Goal: Task Accomplishment & Management: Use online tool/utility

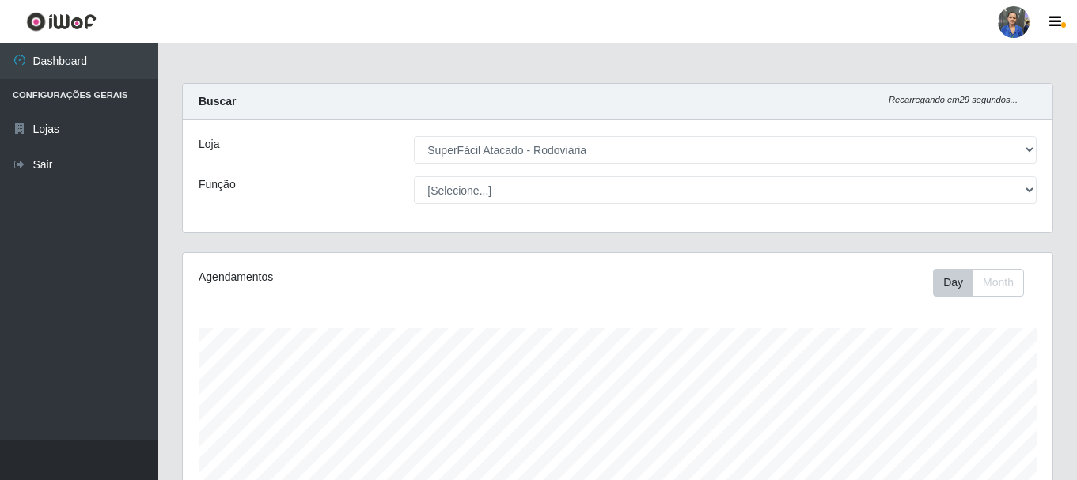
select select "400"
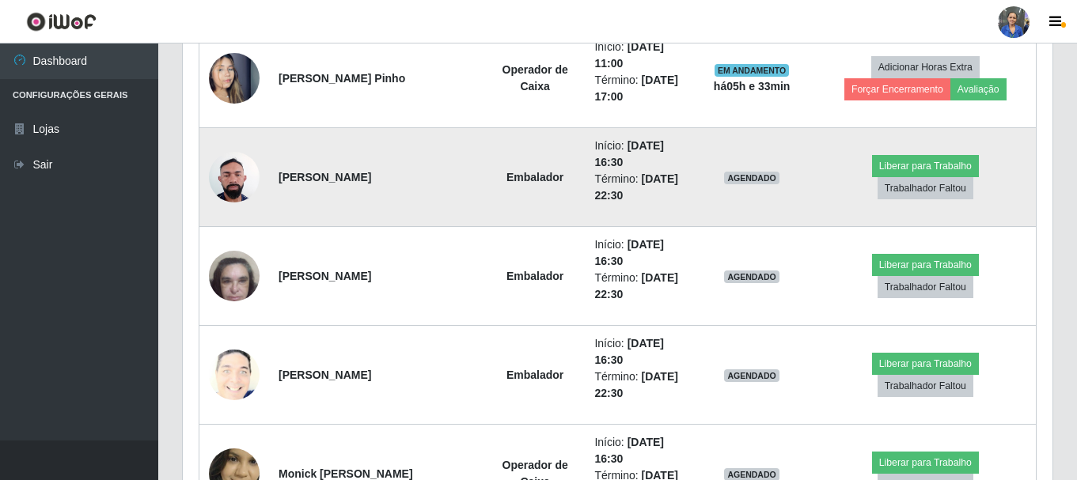
scroll to position [791, 0]
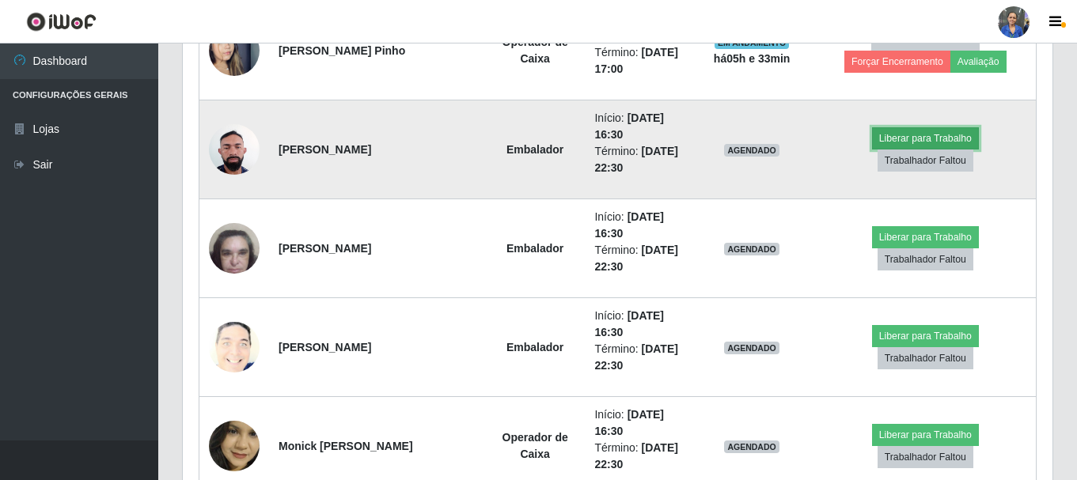
click at [872, 150] on button "Liberar para Trabalho" at bounding box center [925, 138] width 107 height 22
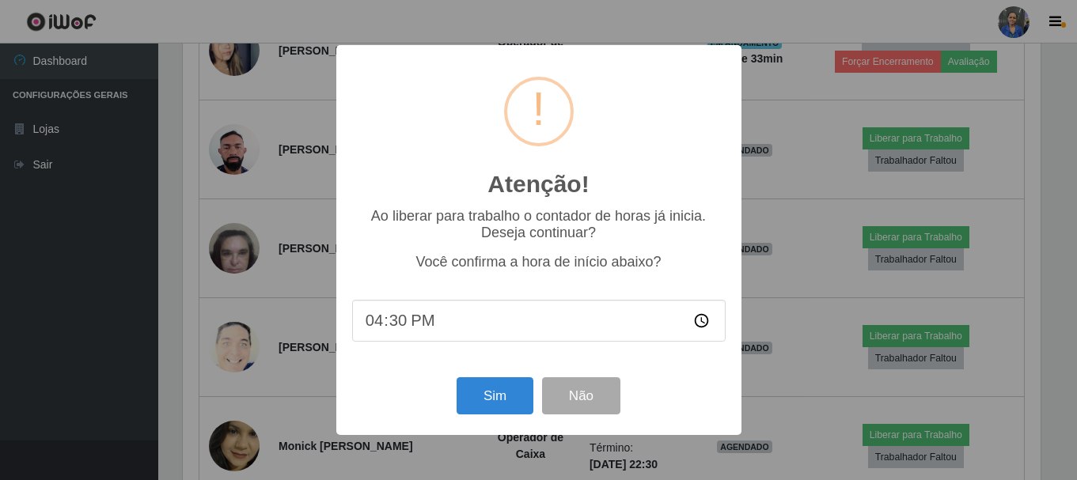
scroll to position [328, 862]
click at [492, 404] on button "Sim" at bounding box center [496, 395] width 77 height 37
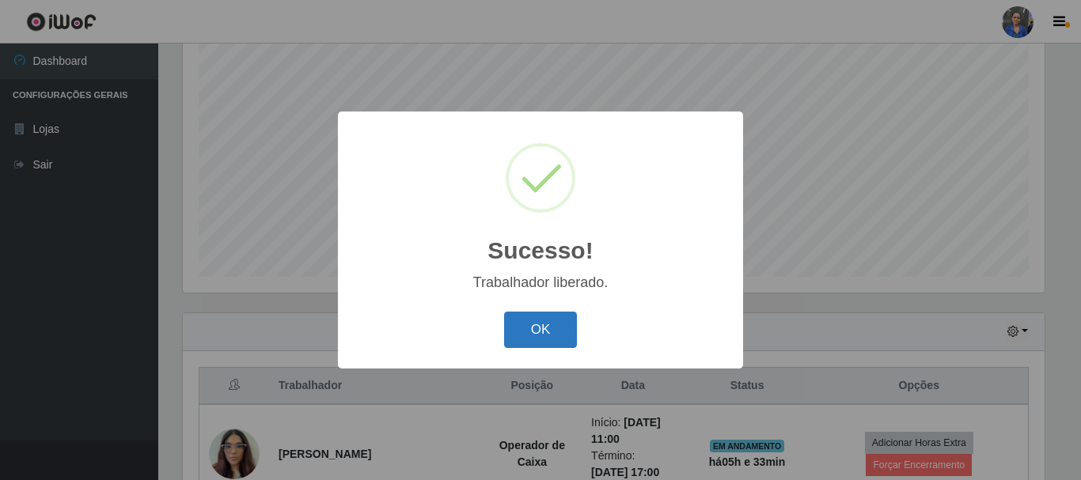
click at [549, 320] on button "OK" at bounding box center [541, 330] width 74 height 37
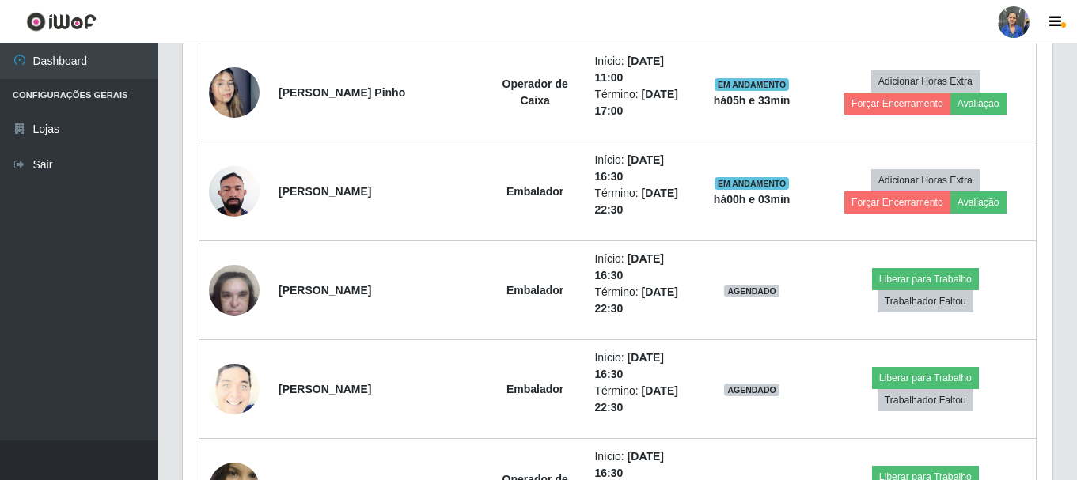
scroll to position [764, 0]
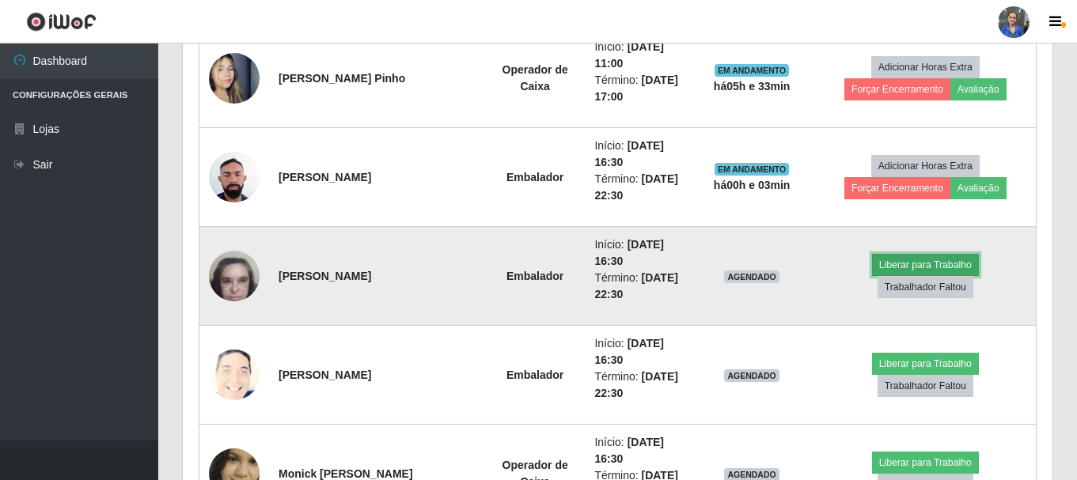
click at [872, 276] on button "Liberar para Trabalho" at bounding box center [925, 265] width 107 height 22
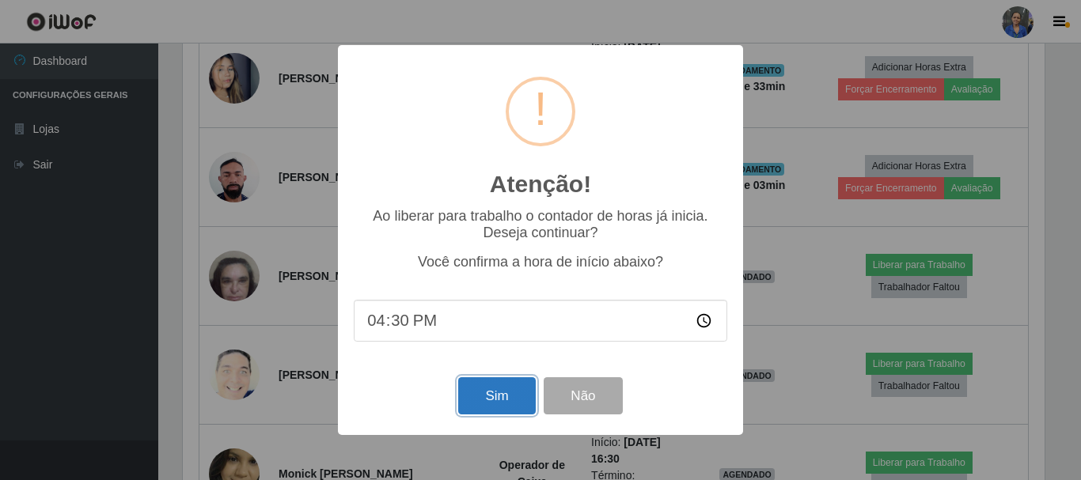
click at [505, 386] on button "Sim" at bounding box center [496, 395] width 77 height 37
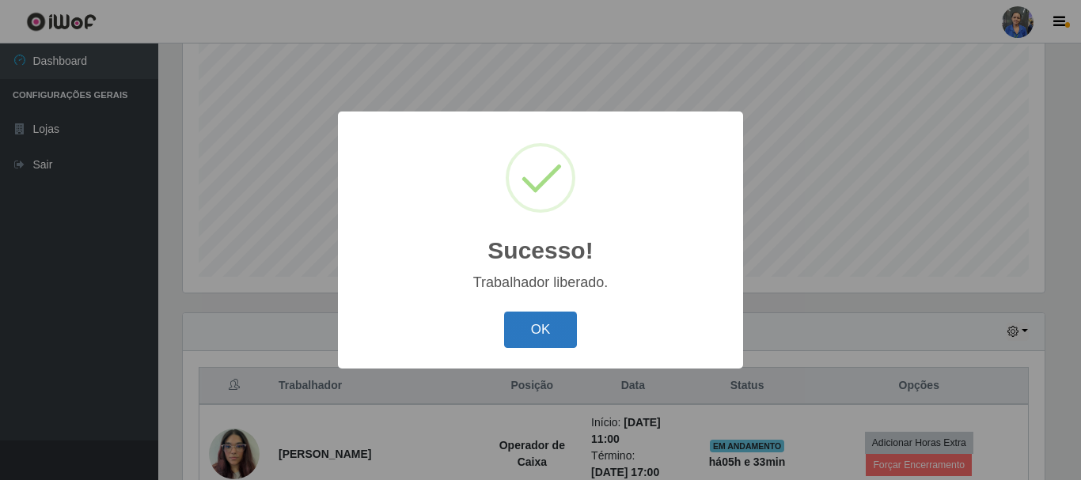
click at [537, 339] on button "OK" at bounding box center [541, 330] width 74 height 37
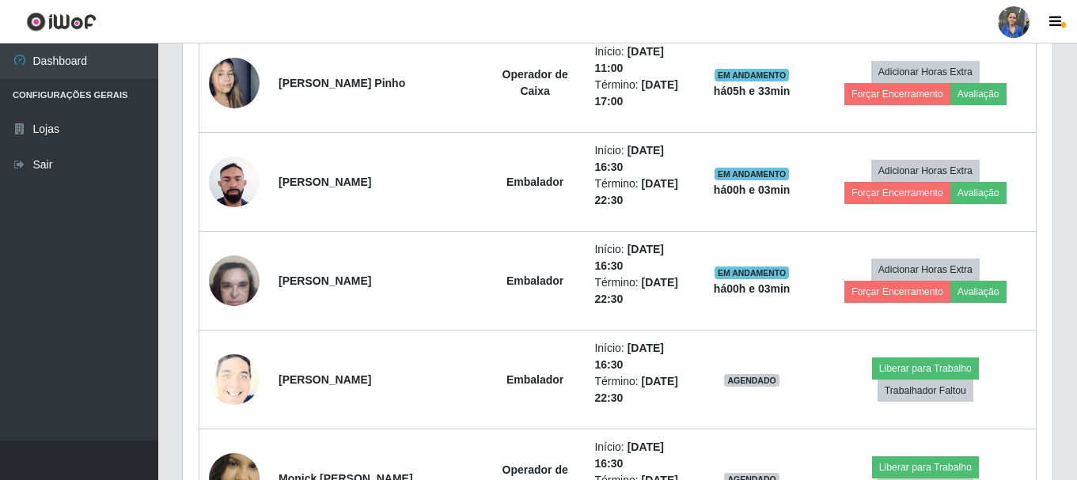
scroll to position [843, 0]
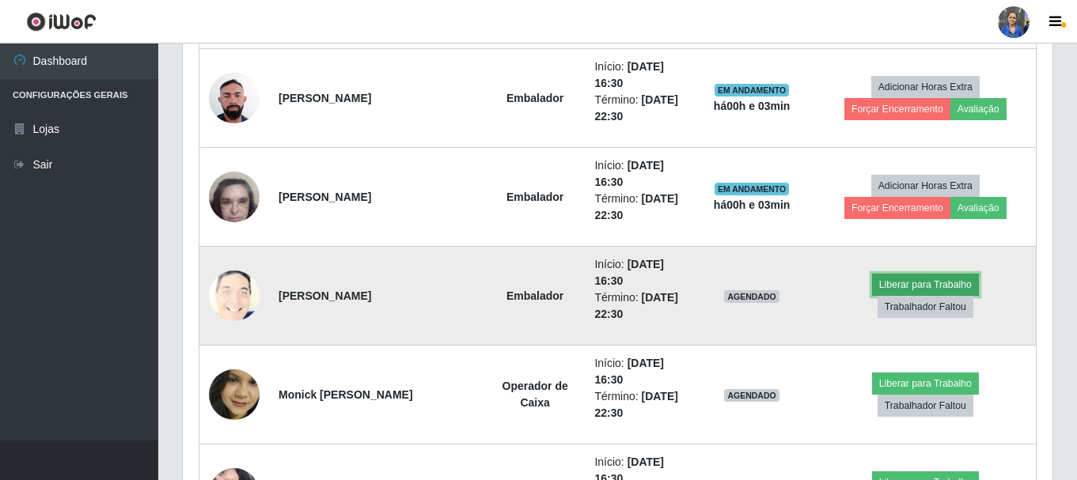
click at [872, 296] on button "Liberar para Trabalho" at bounding box center [925, 285] width 107 height 22
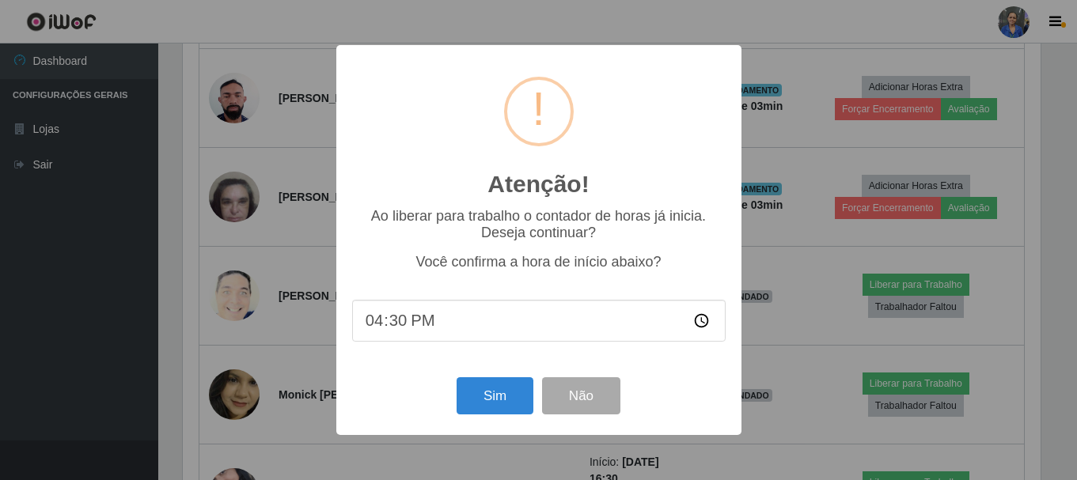
scroll to position [328, 862]
click at [504, 391] on button "Sim" at bounding box center [496, 395] width 77 height 37
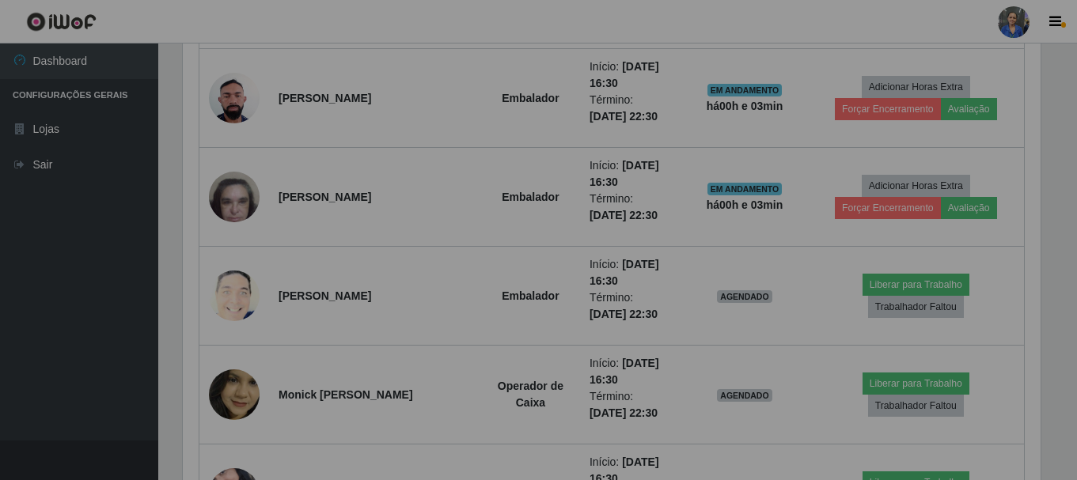
scroll to position [0, 0]
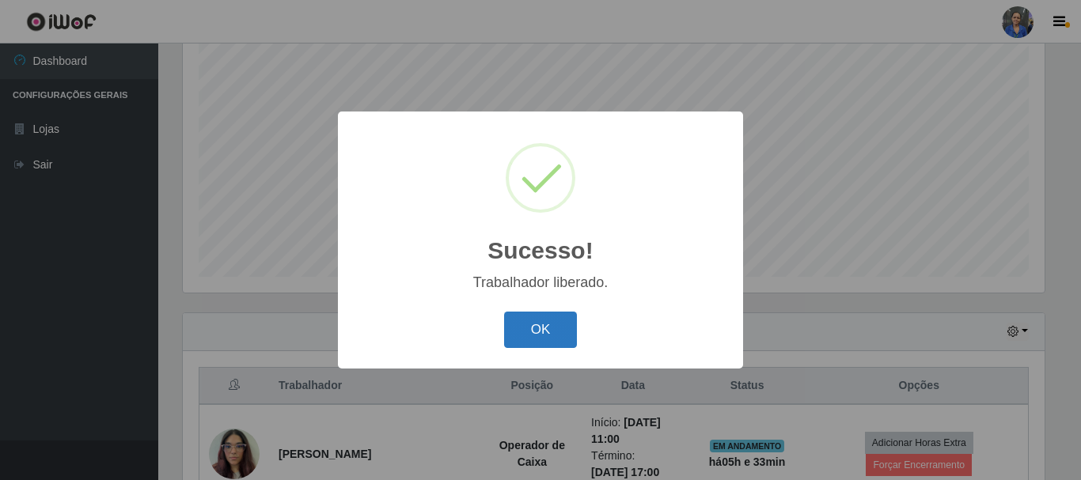
click at [545, 335] on button "OK" at bounding box center [541, 330] width 74 height 37
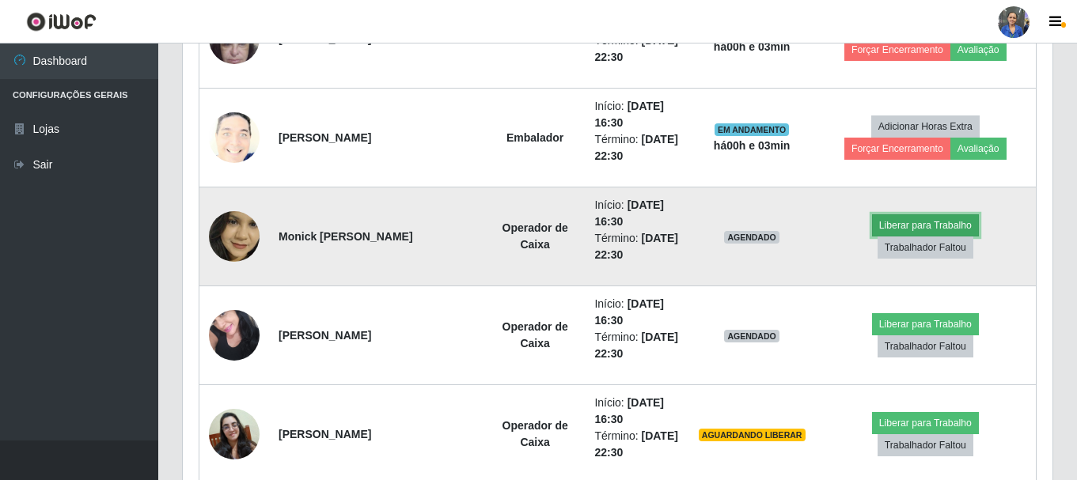
click at [872, 237] on button "Liberar para Trabalho" at bounding box center [925, 225] width 107 height 22
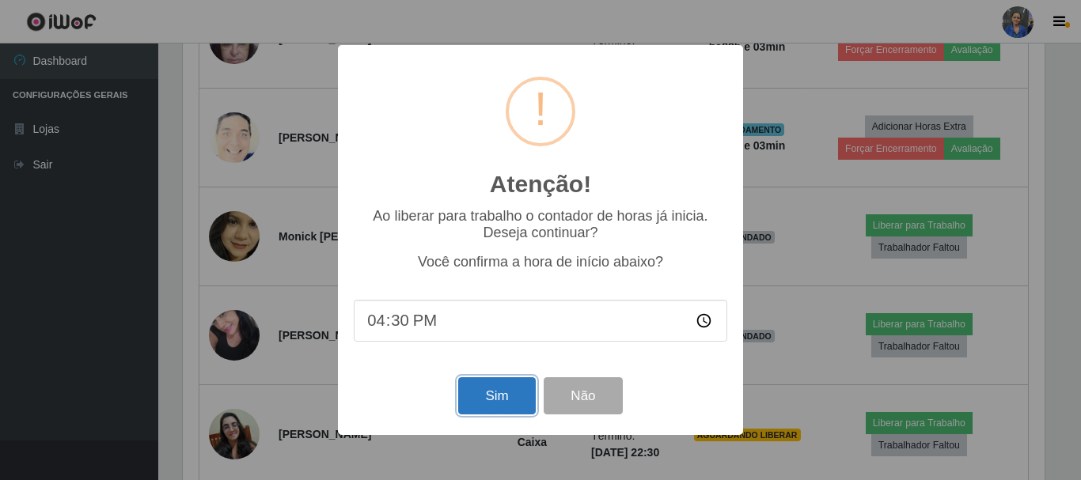
click at [486, 411] on button "Sim" at bounding box center [496, 395] width 77 height 37
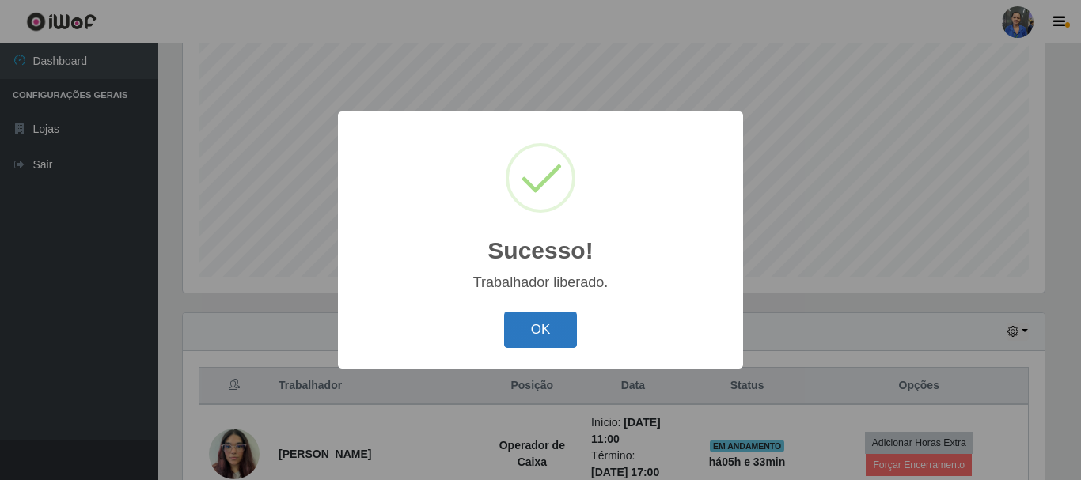
click at [539, 327] on button "OK" at bounding box center [541, 330] width 74 height 37
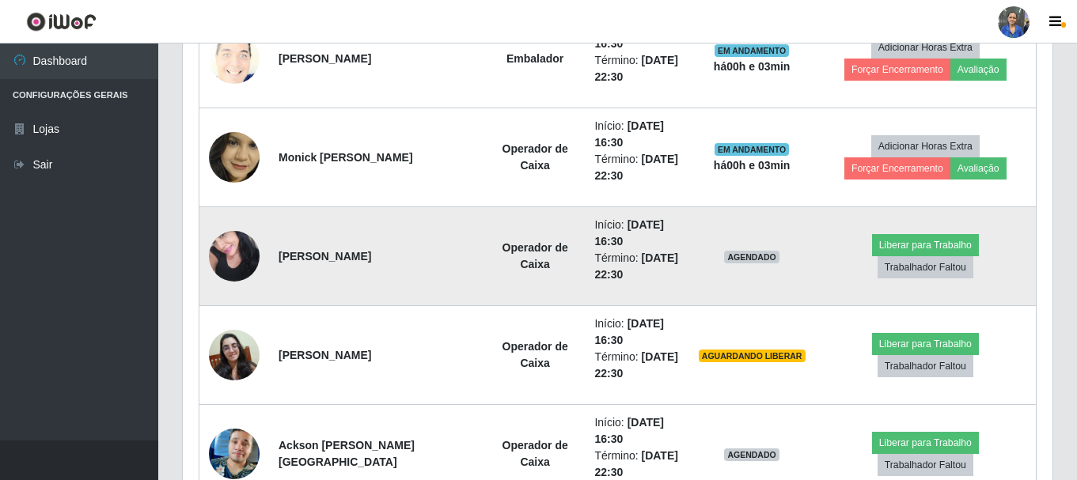
click at [233, 251] on img at bounding box center [234, 255] width 51 height 67
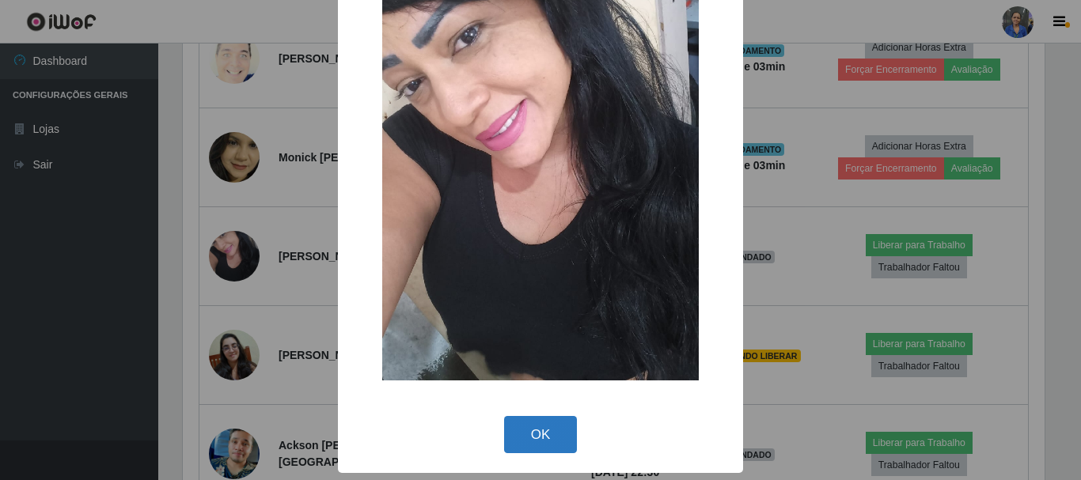
click at [532, 438] on button "OK" at bounding box center [541, 434] width 74 height 37
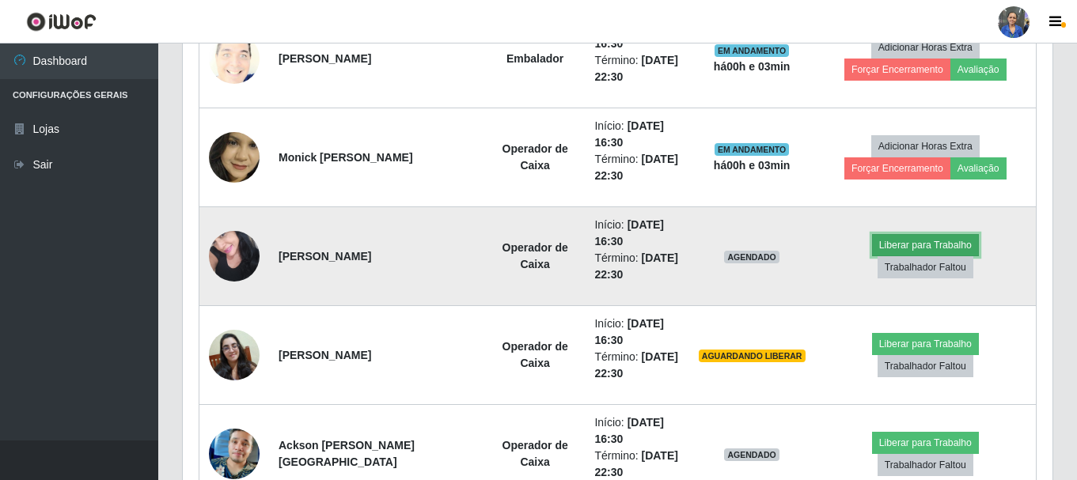
click at [879, 256] on button "Liberar para Trabalho" at bounding box center [925, 245] width 107 height 22
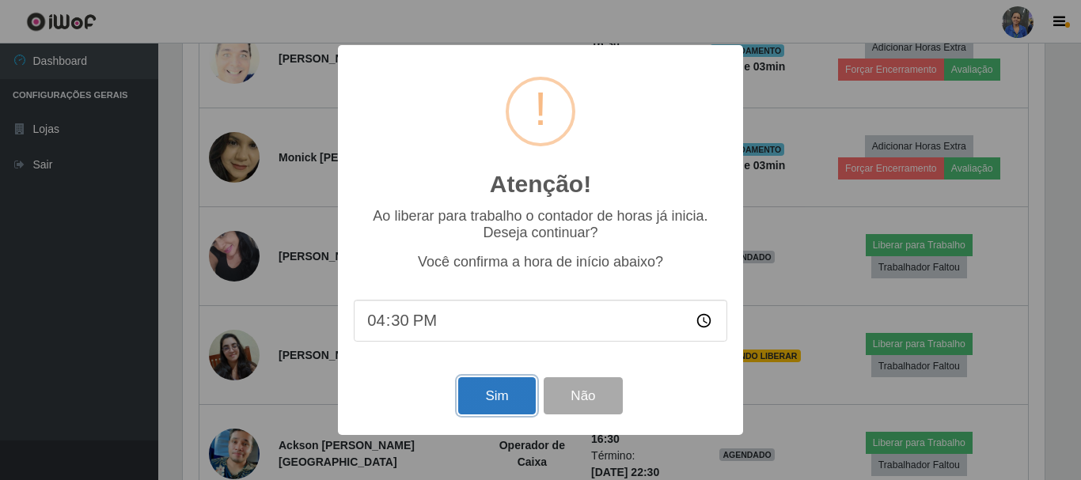
click at [474, 399] on button "Sim" at bounding box center [496, 395] width 77 height 37
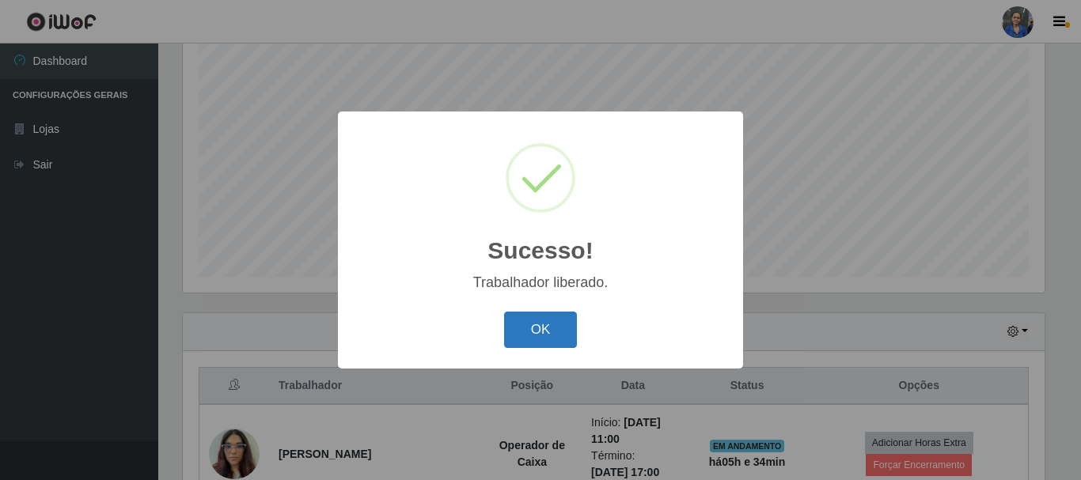
click at [567, 320] on button "OK" at bounding box center [541, 330] width 74 height 37
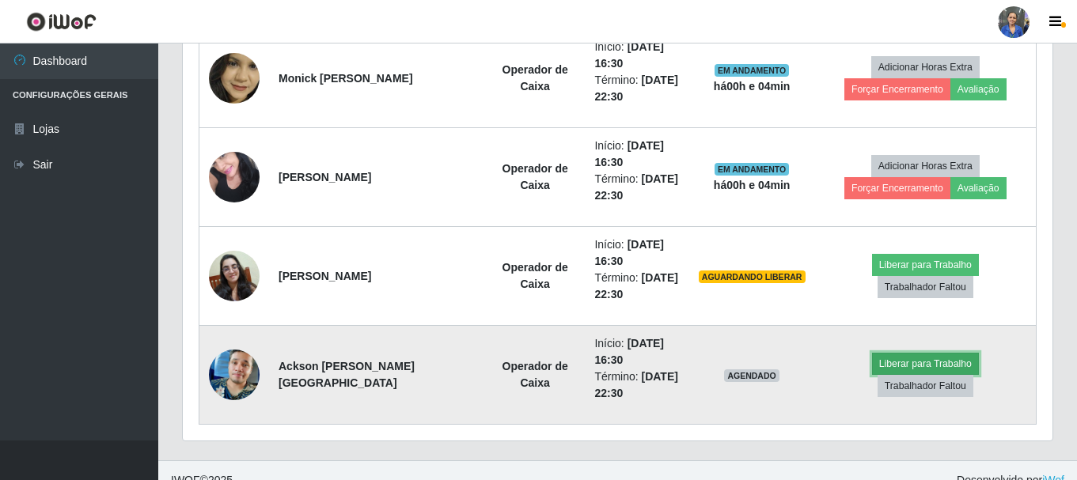
click at [872, 375] on button "Liberar para Trabalho" at bounding box center [925, 364] width 107 height 22
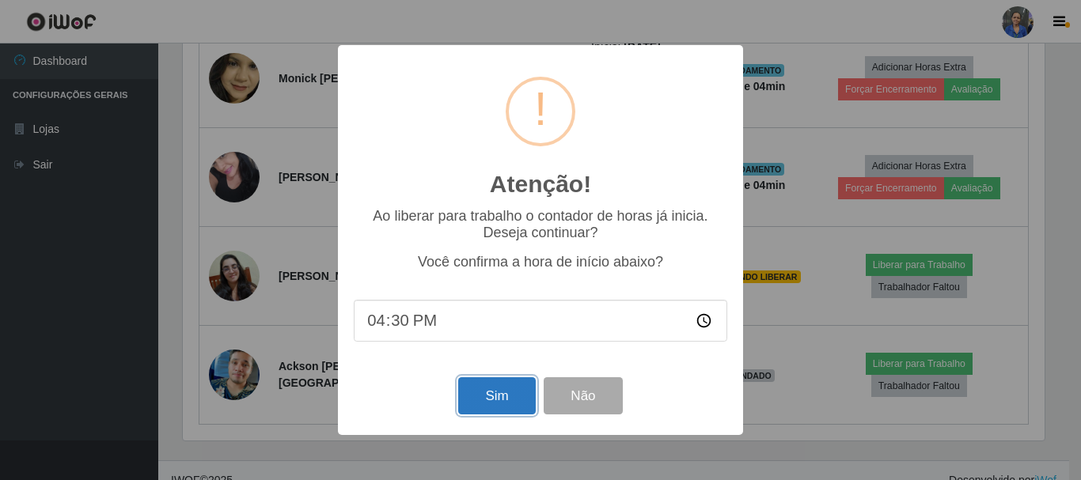
click at [478, 404] on button "Sim" at bounding box center [496, 395] width 77 height 37
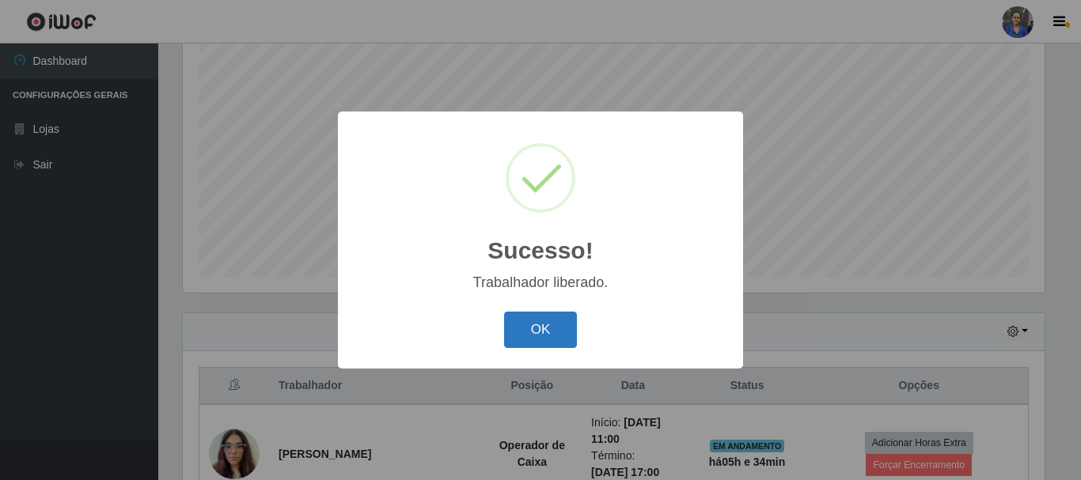
click at [529, 340] on button "OK" at bounding box center [541, 330] width 74 height 37
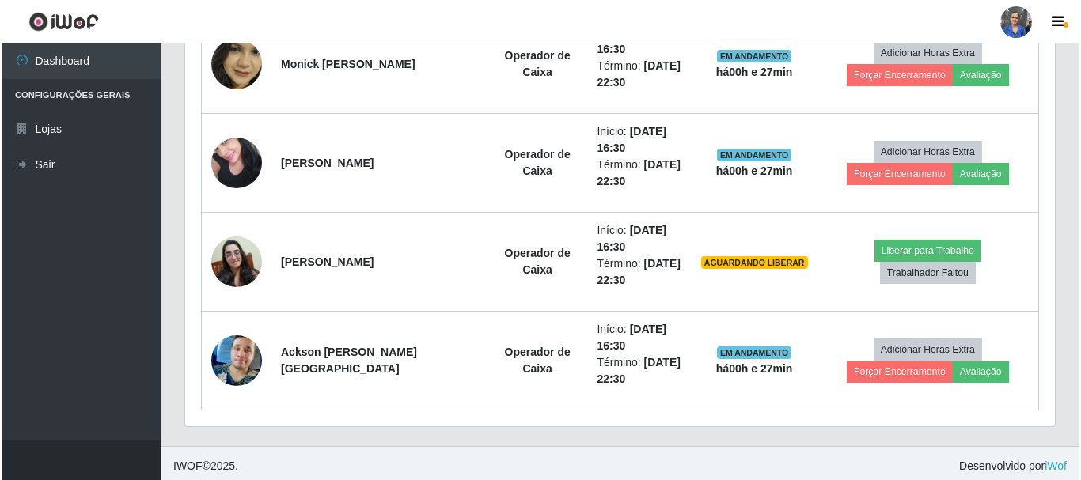
scroll to position [1179, 0]
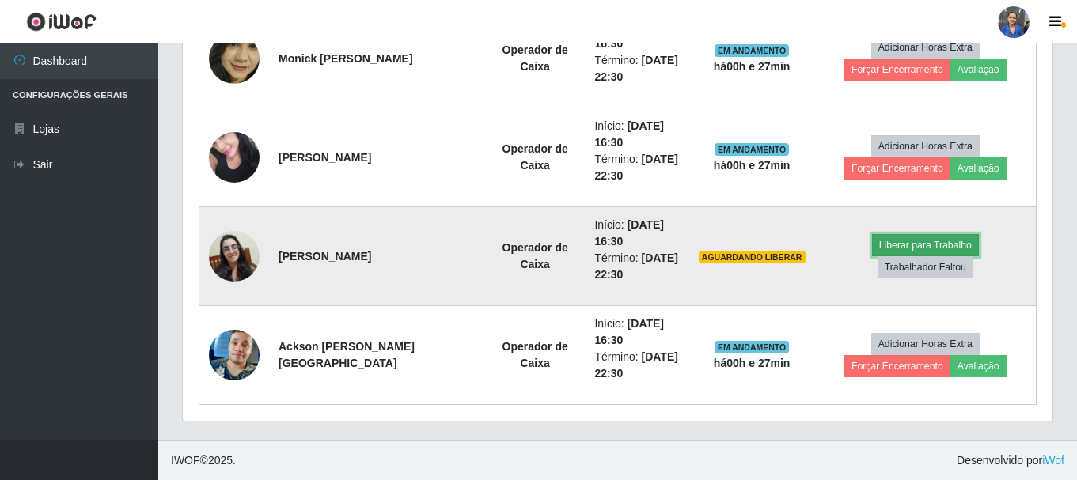
click at [872, 248] on button "Liberar para Trabalho" at bounding box center [925, 245] width 107 height 22
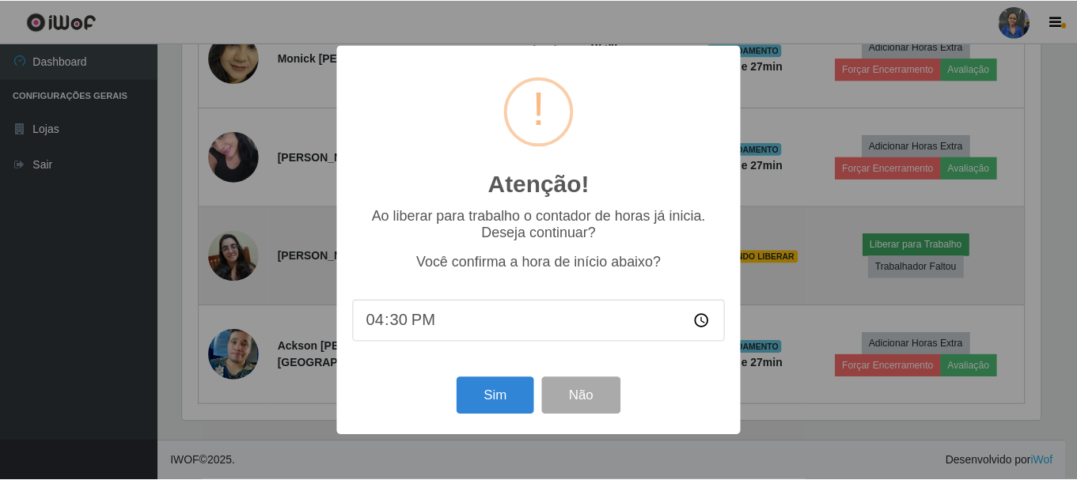
scroll to position [328, 862]
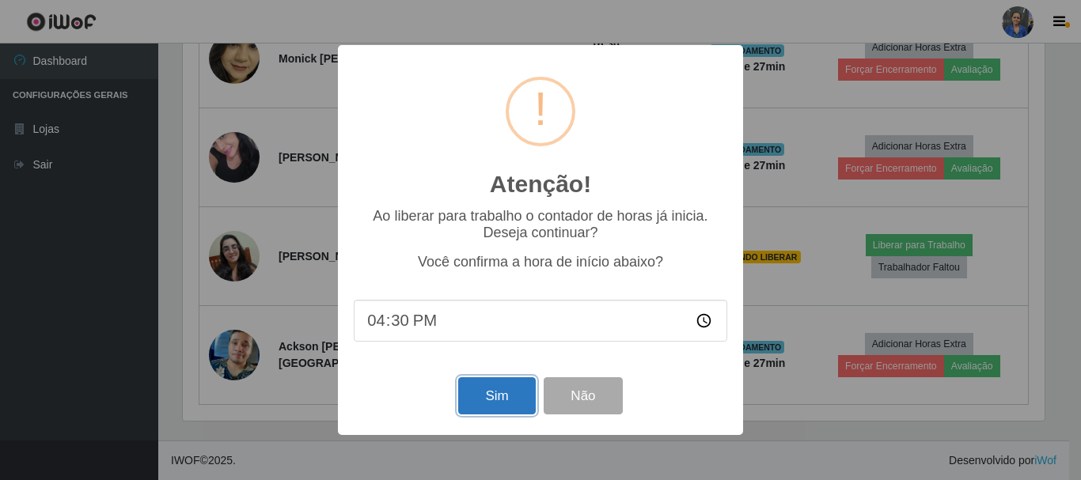
click at [498, 403] on button "Sim" at bounding box center [496, 395] width 77 height 37
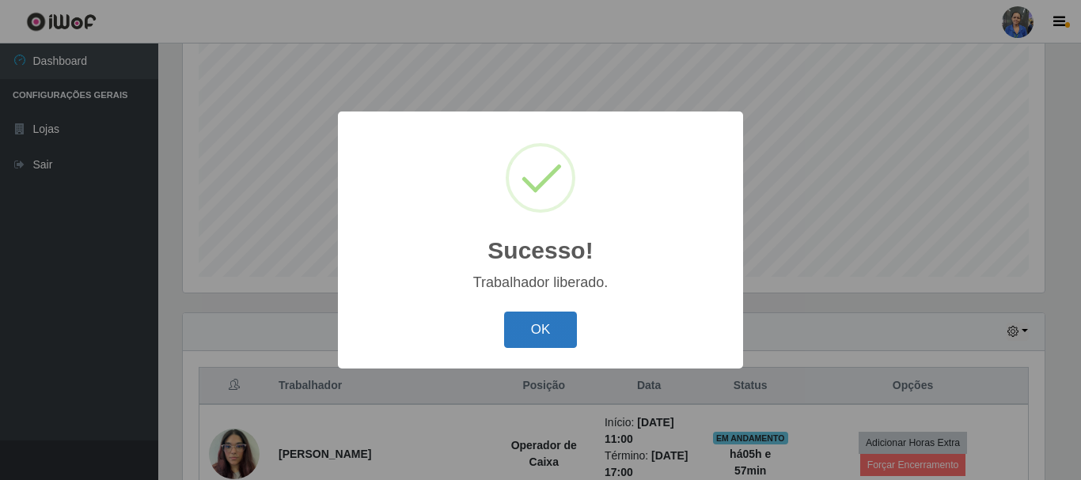
click at [559, 343] on button "OK" at bounding box center [541, 330] width 74 height 37
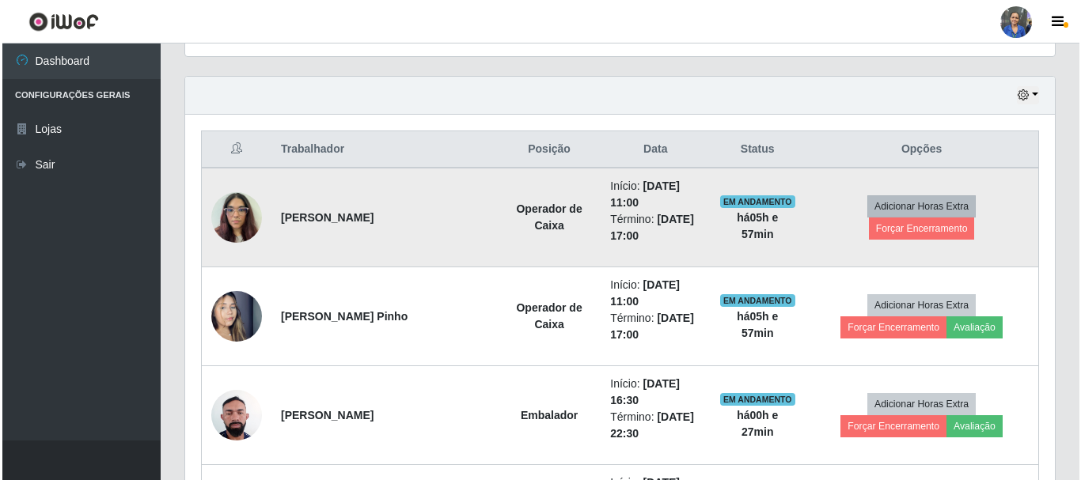
scroll to position [526, 0]
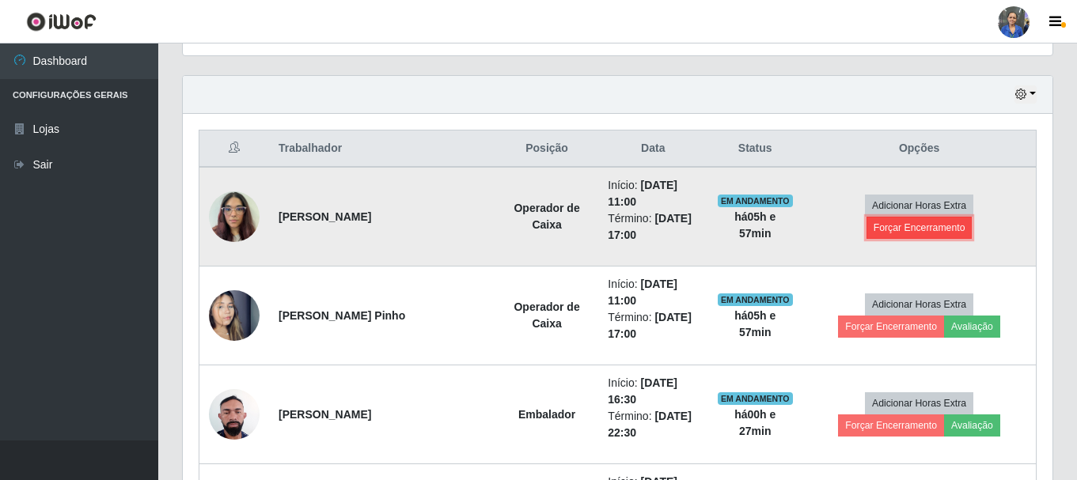
click at [957, 217] on button "Forçar Encerramento" at bounding box center [919, 228] width 106 height 22
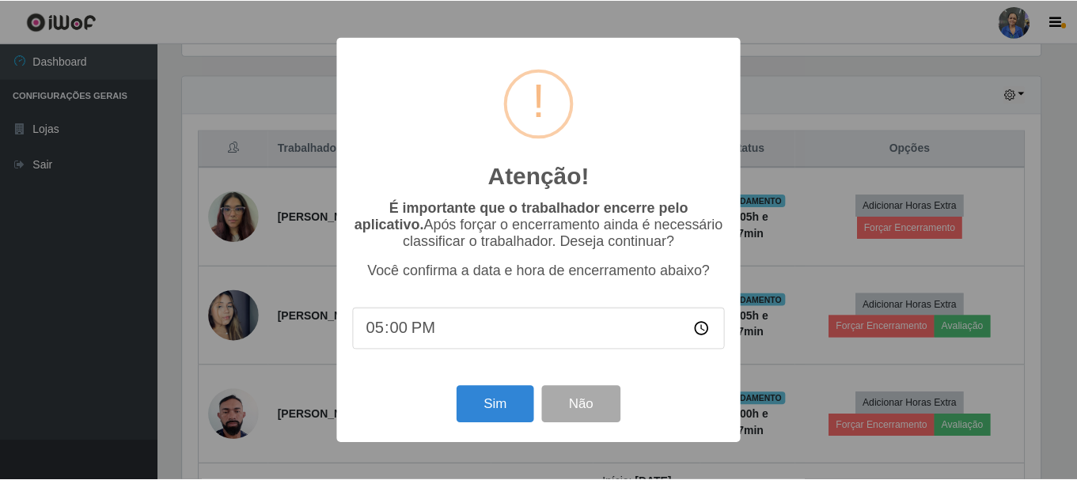
scroll to position [328, 862]
click at [507, 404] on button "Sim" at bounding box center [496, 404] width 77 height 37
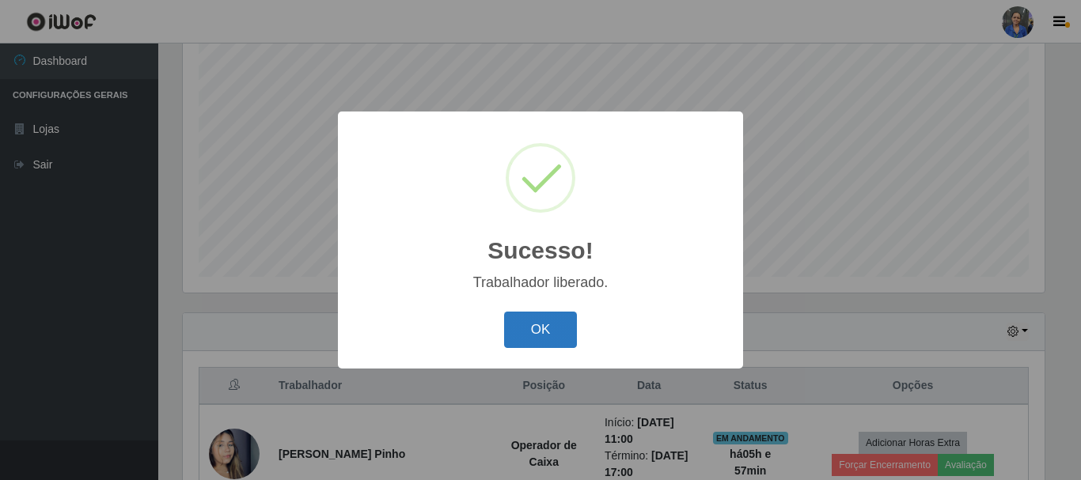
click at [533, 318] on button "OK" at bounding box center [541, 330] width 74 height 37
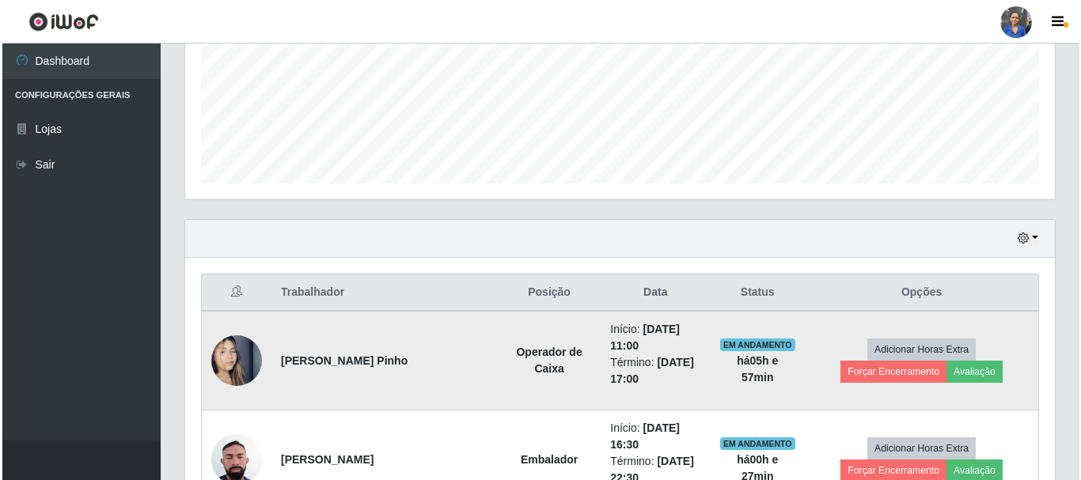
scroll to position [526, 0]
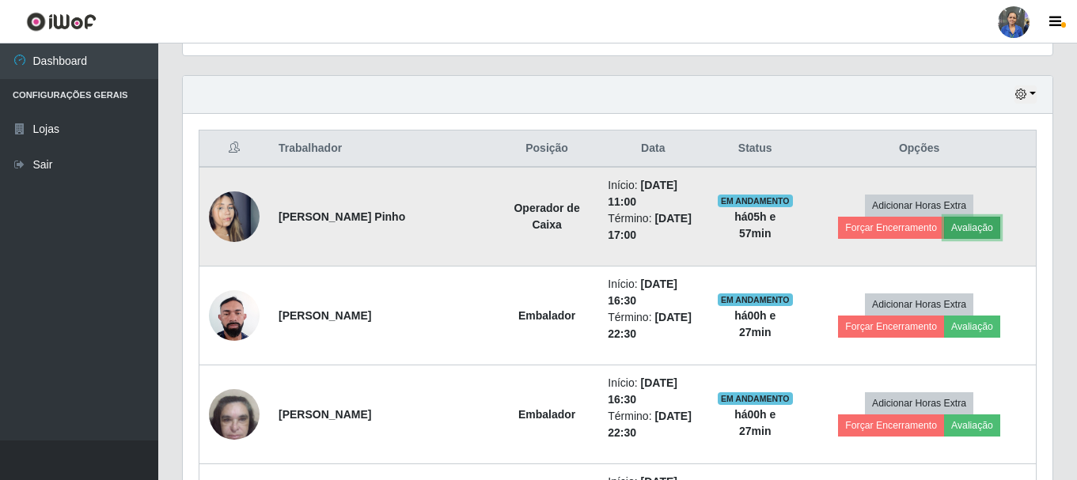
click at [944, 225] on button "Avaliação" at bounding box center [972, 228] width 56 height 22
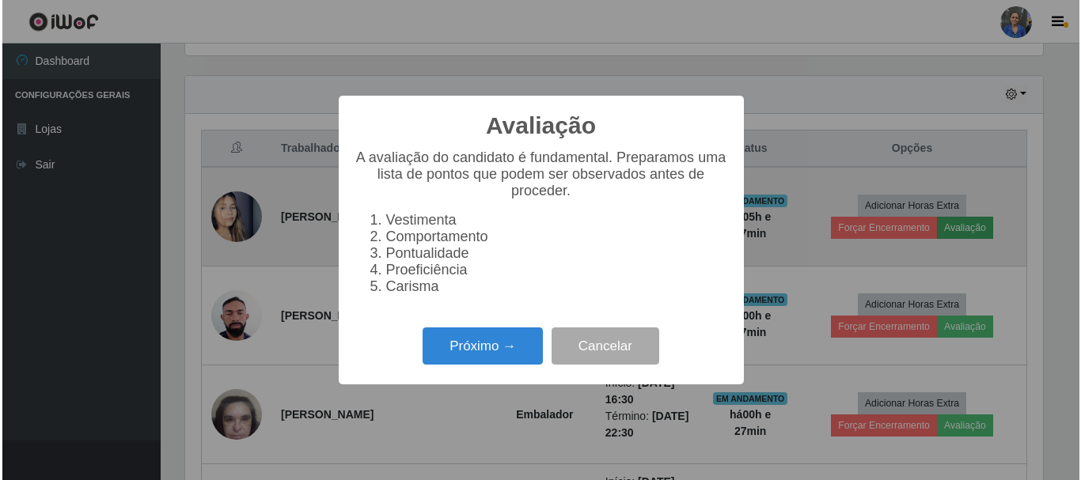
scroll to position [328, 862]
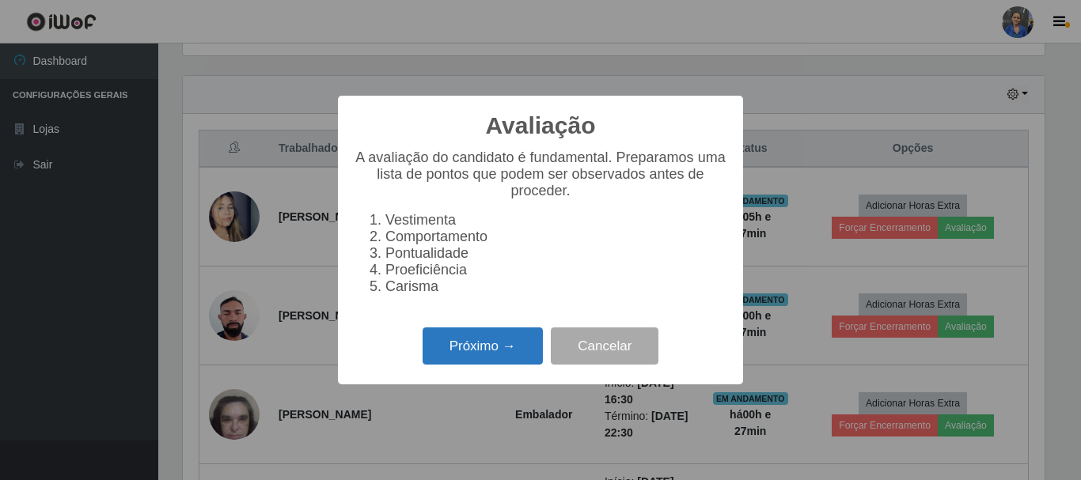
click at [499, 363] on button "Próximo →" at bounding box center [483, 346] width 120 height 37
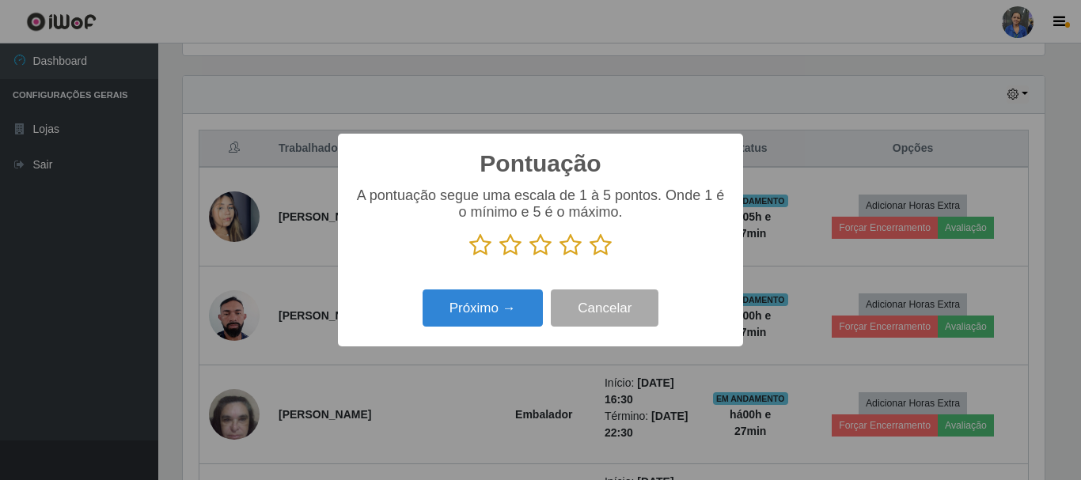
scroll to position [790943, 790409]
click at [597, 241] on icon at bounding box center [600, 245] width 22 height 24
click at [589, 257] on input "radio" at bounding box center [589, 257] width 0 height 0
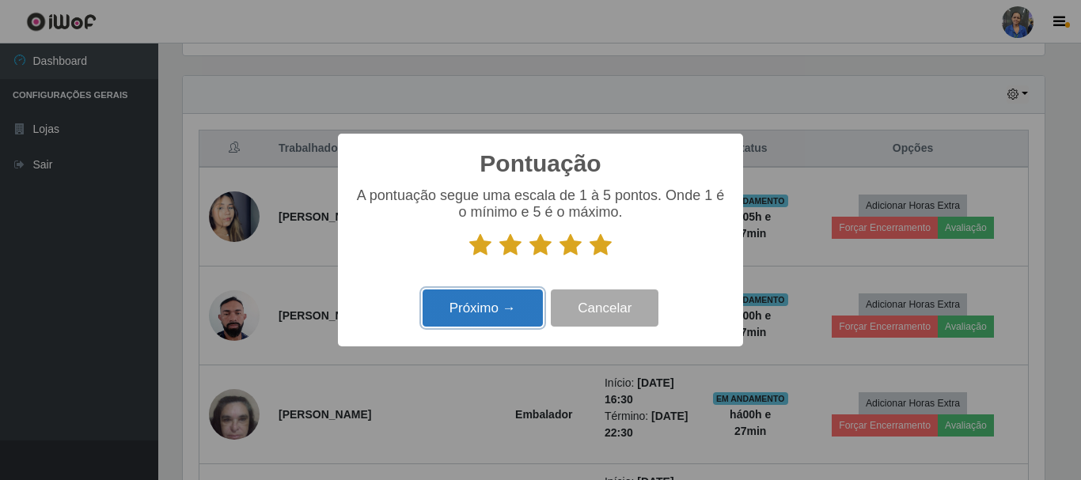
click at [524, 292] on button "Próximo →" at bounding box center [483, 308] width 120 height 37
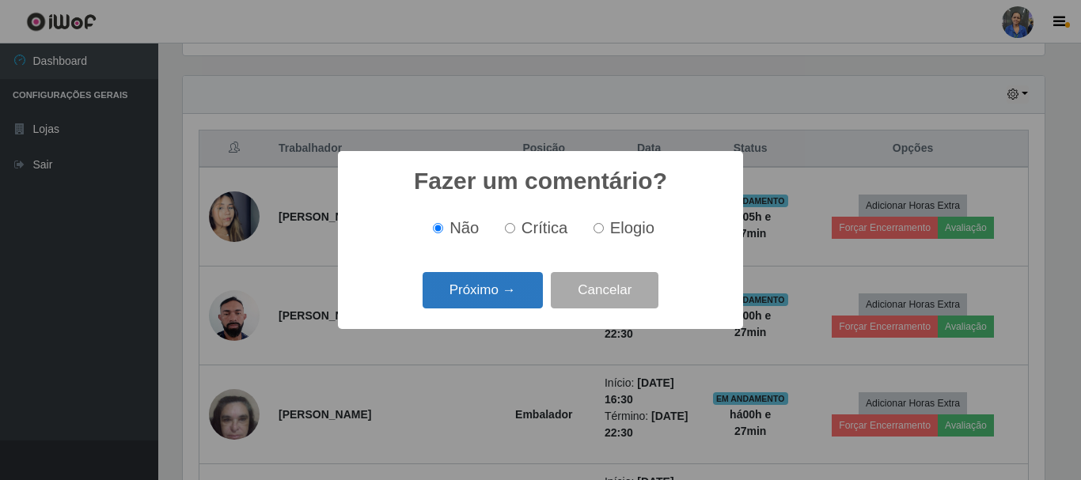
click at [523, 289] on button "Próximo →" at bounding box center [483, 290] width 120 height 37
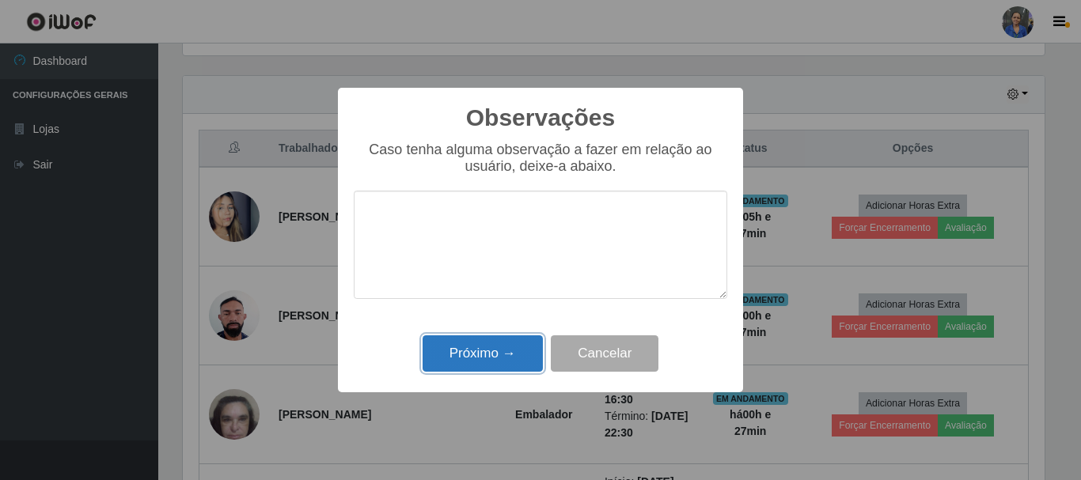
click at [499, 356] on button "Próximo →" at bounding box center [483, 353] width 120 height 37
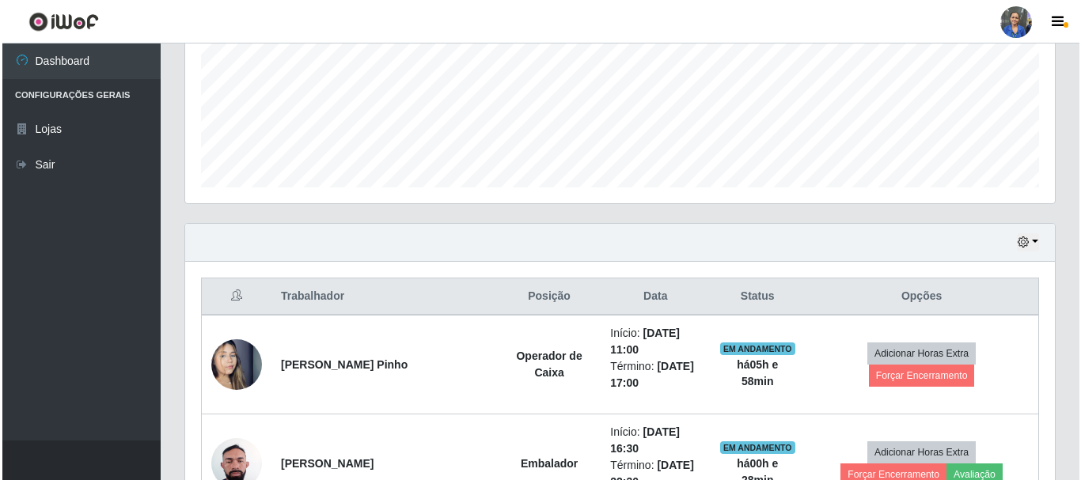
scroll to position [605, 0]
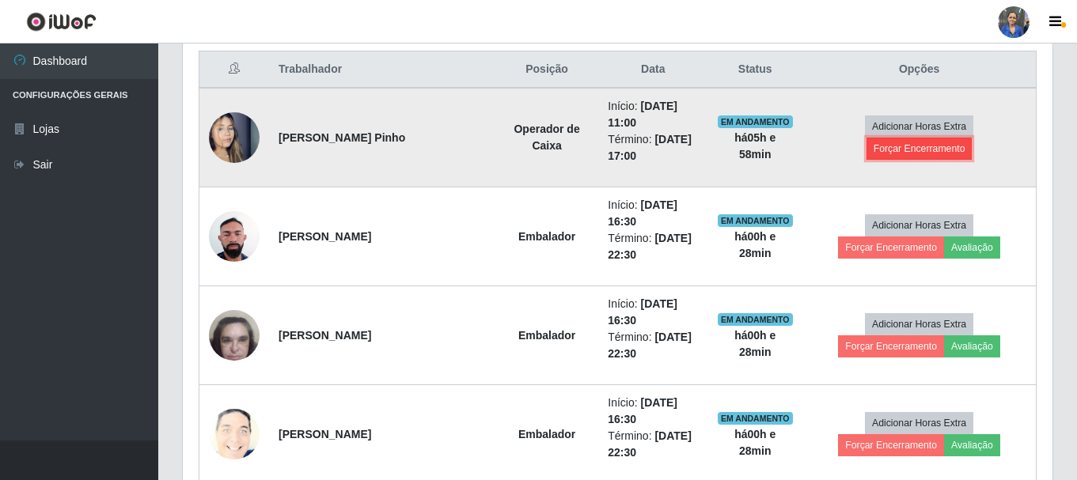
click at [950, 146] on button "Forçar Encerramento" at bounding box center [919, 149] width 106 height 22
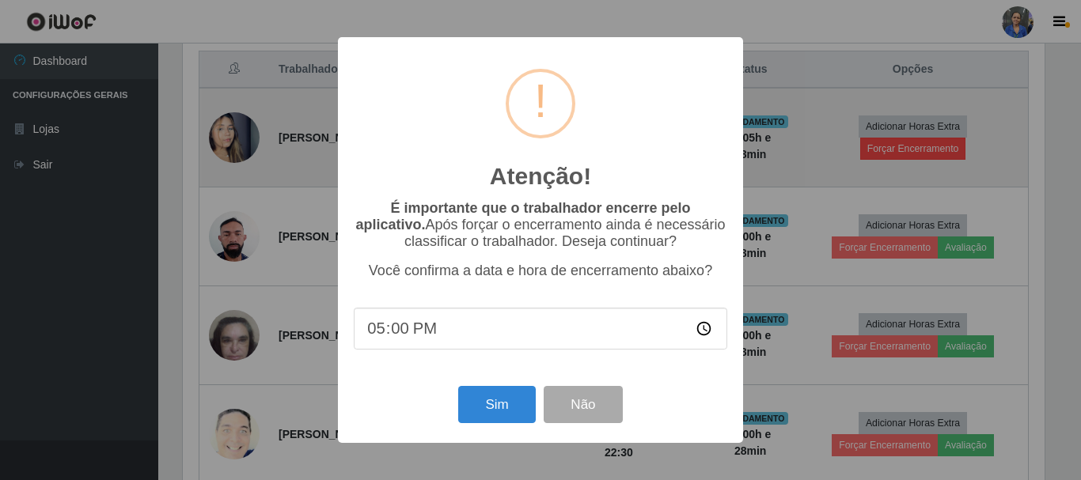
scroll to position [790943, 790409]
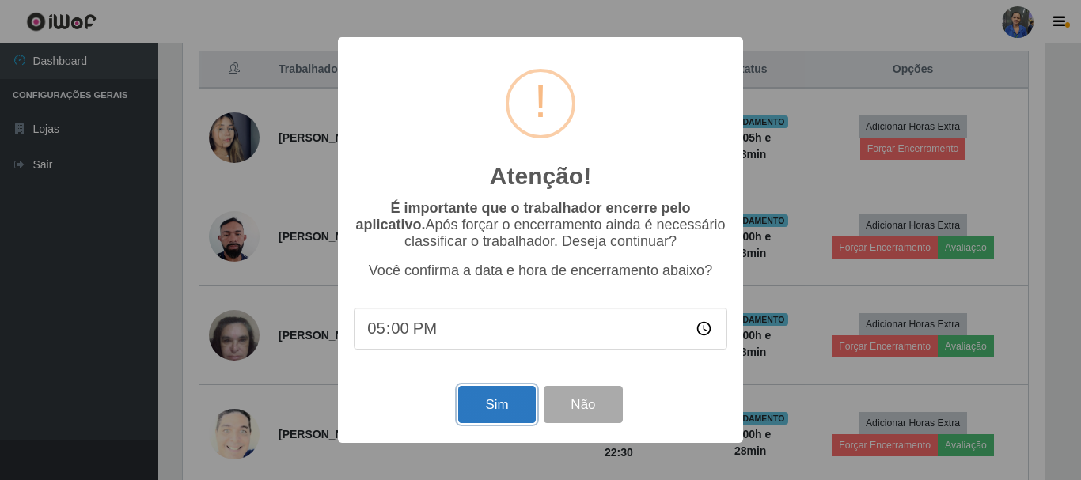
click at [498, 400] on button "Sim" at bounding box center [496, 404] width 77 height 37
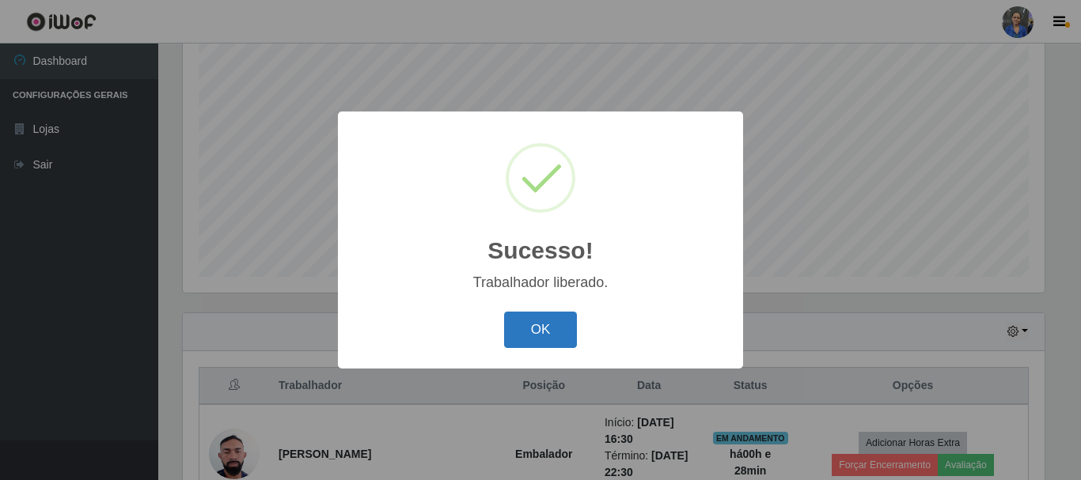
click at [536, 329] on button "OK" at bounding box center [541, 330] width 74 height 37
